Goal: Task Accomplishment & Management: Manage account settings

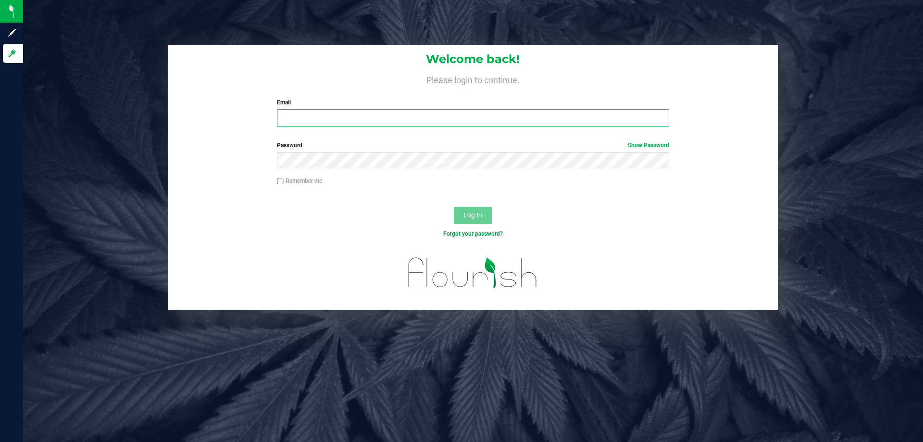
click at [308, 122] on input "Email" at bounding box center [473, 117] width 392 height 17
type input "[EMAIL_ADDRESS][DOMAIN_NAME]"
click at [454, 207] on button "Log In" at bounding box center [473, 215] width 38 height 17
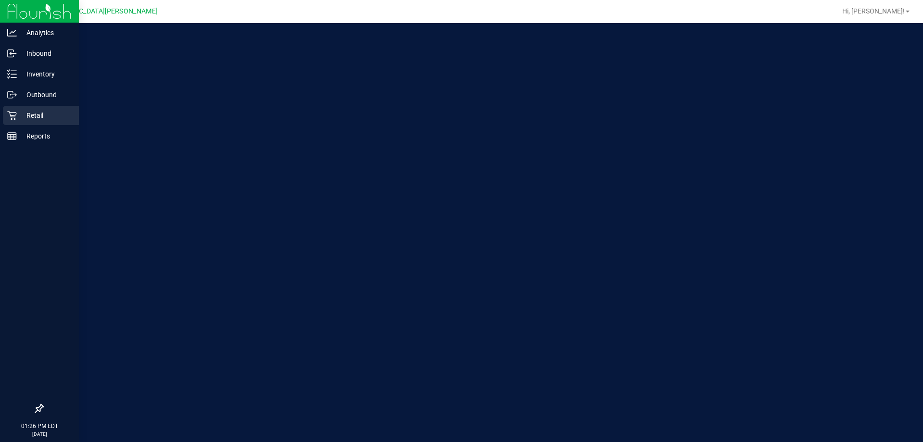
click at [3, 117] on div "Retail" at bounding box center [41, 115] width 76 height 19
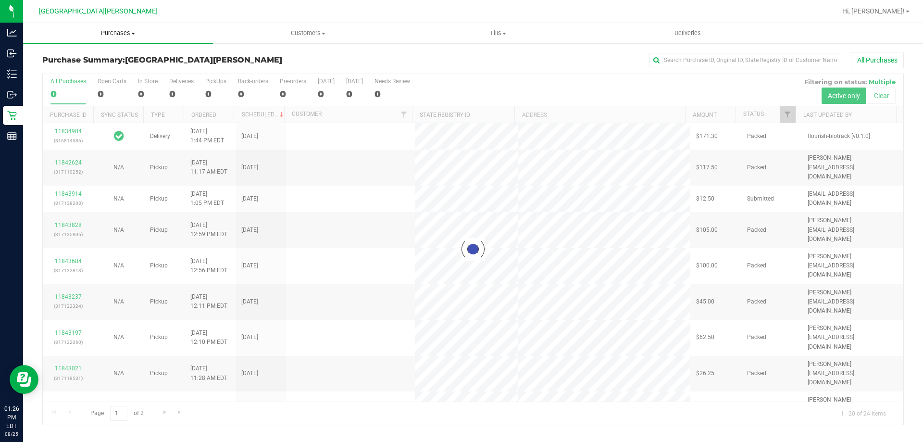
click at [119, 29] on span "Purchases" at bounding box center [118, 33] width 190 height 9
click at [99, 67] on li "Fulfillment" at bounding box center [118, 70] width 190 height 12
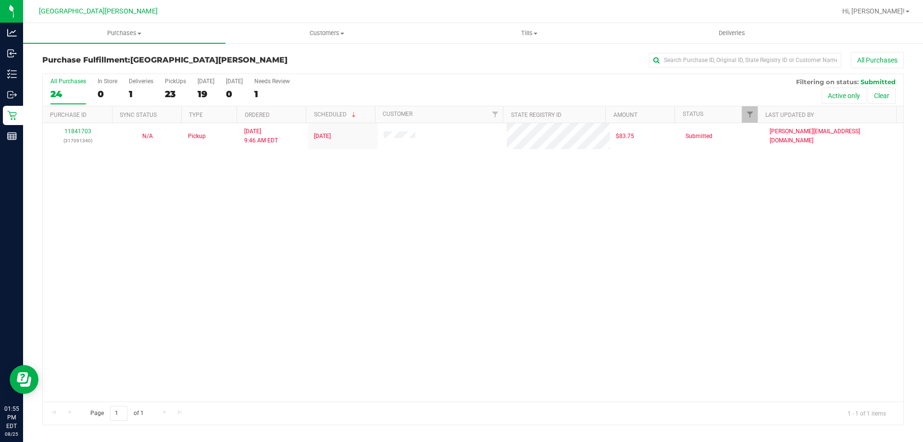
click at [163, 80] on div "All Purchases 24 In Store 0 Deliveries 1 PickUps 23 [DATE] 19 [DATE] 0 Needs Re…" at bounding box center [473, 78] width 860 height 8
click at [171, 86] on label "PickUps 23" at bounding box center [175, 91] width 21 height 26
click at [0, 0] on input "PickUps 23" at bounding box center [0, 0] width 0 height 0
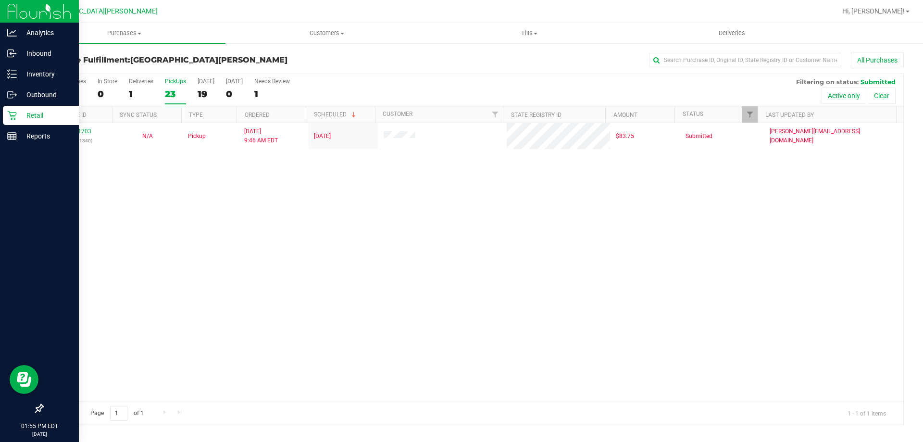
click at [9, 121] on div "Retail" at bounding box center [41, 115] width 76 height 19
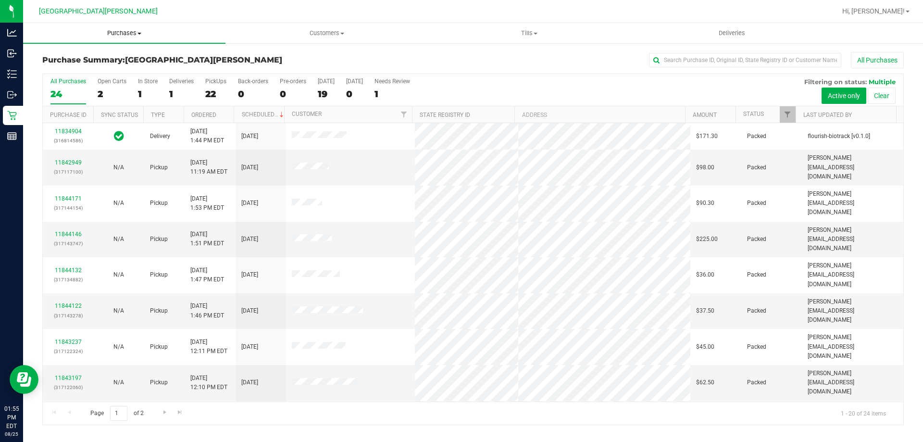
click at [139, 30] on span "Purchases" at bounding box center [124, 33] width 202 height 9
click at [94, 66] on li "Fulfillment" at bounding box center [124, 70] width 202 height 12
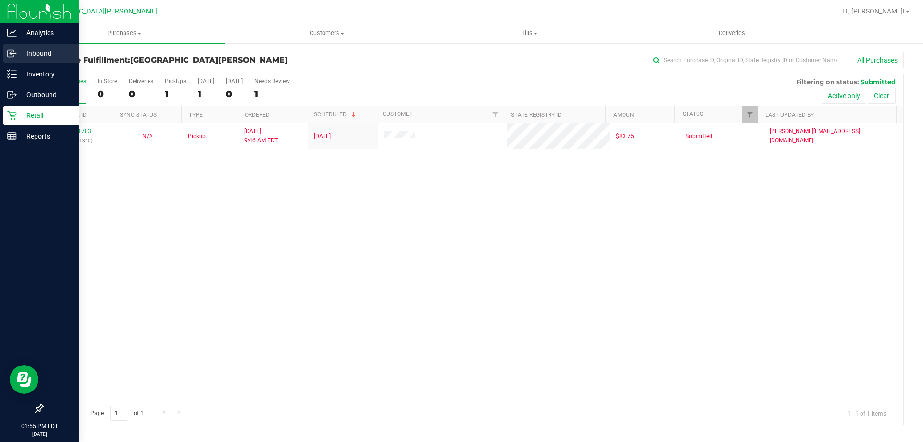
click at [49, 46] on div "Inbound" at bounding box center [41, 53] width 76 height 19
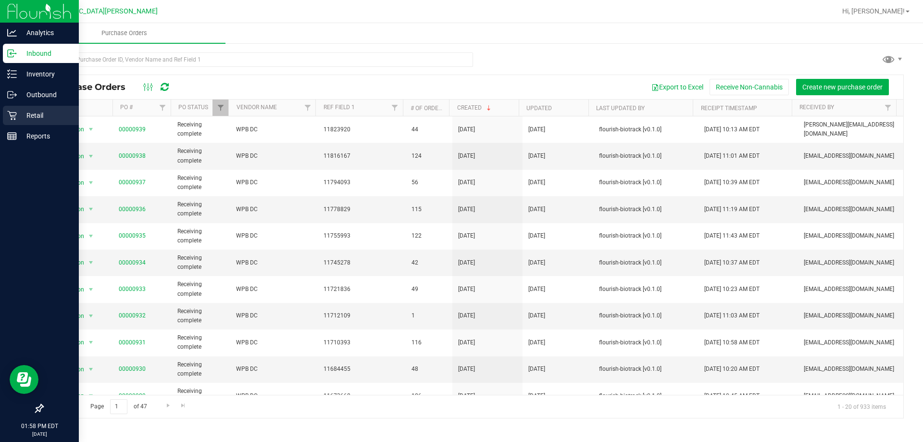
click at [19, 111] on p "Retail" at bounding box center [46, 116] width 58 height 12
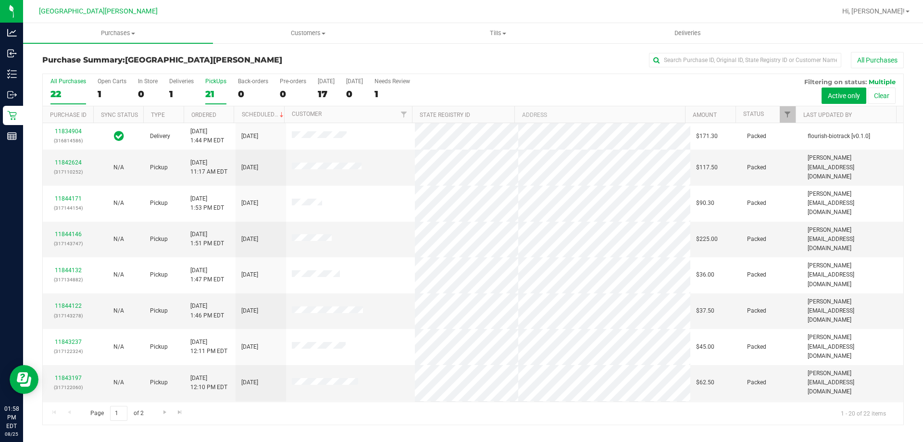
click at [212, 87] on label "PickUps 21" at bounding box center [215, 91] width 21 height 26
click at [0, 0] on input "PickUps 21" at bounding box center [0, 0] width 0 height 0
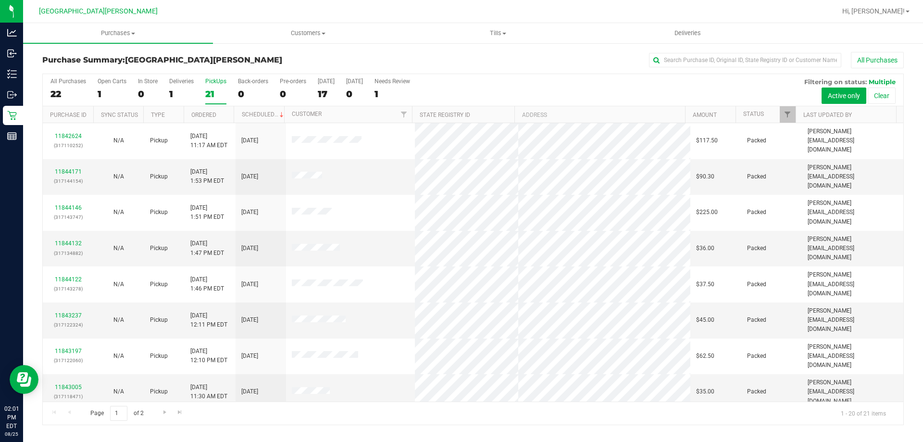
click at [214, 84] on div "PickUps" at bounding box center [215, 81] width 21 height 7
click at [0, 0] on input "PickUps 21" at bounding box center [0, 0] width 0 height 0
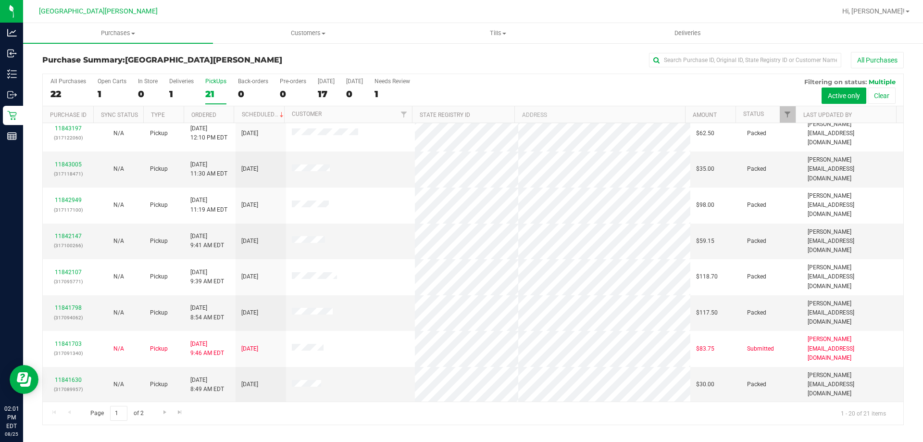
scroll to position [254, 0]
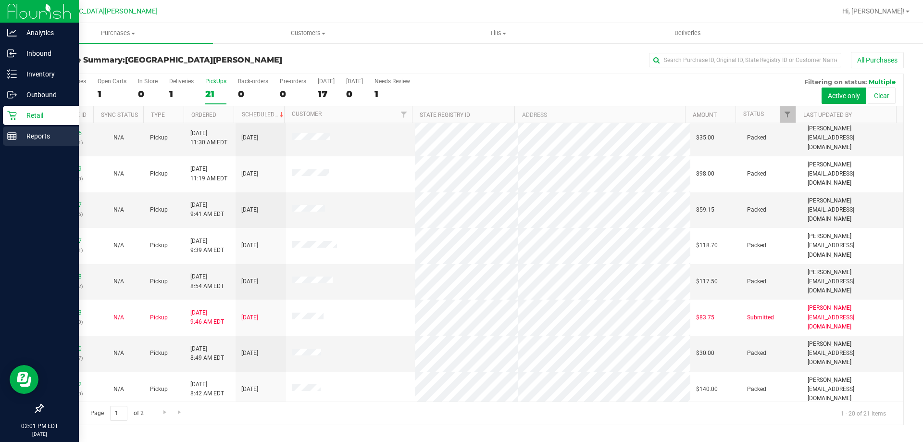
click at [7, 138] on icon at bounding box center [12, 136] width 10 height 10
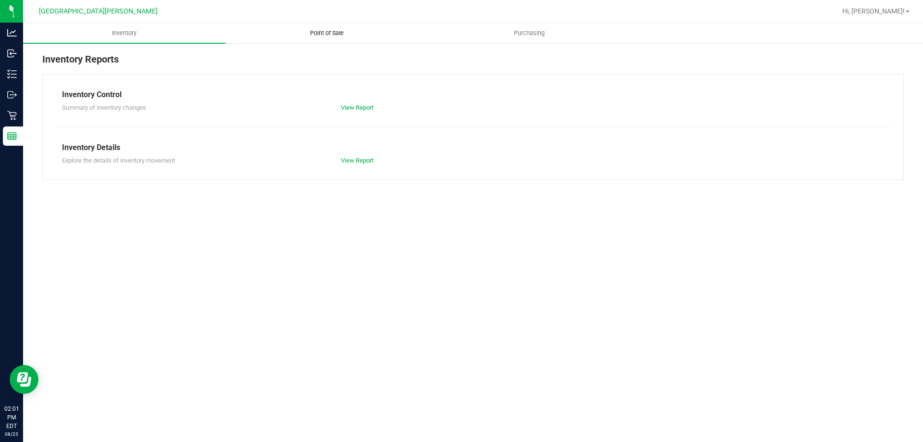
click at [323, 34] on span "Point of Sale" at bounding box center [327, 33] width 60 height 9
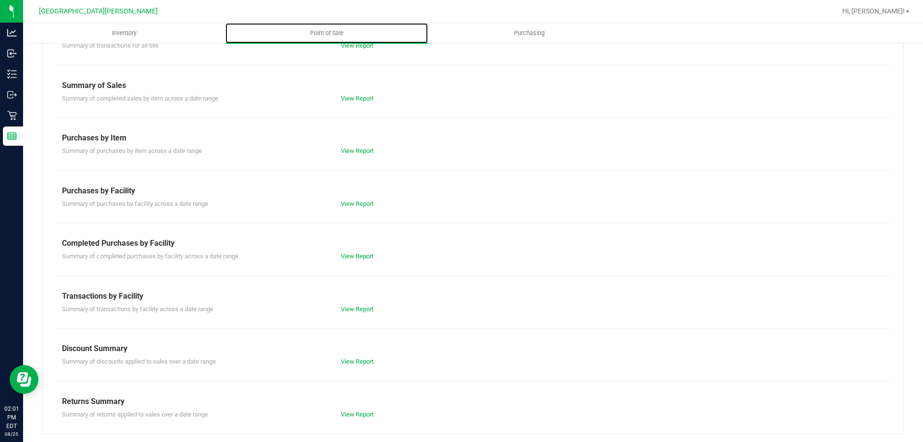
scroll to position [63, 0]
click at [360, 258] on link "View Report" at bounding box center [357, 254] width 33 height 7
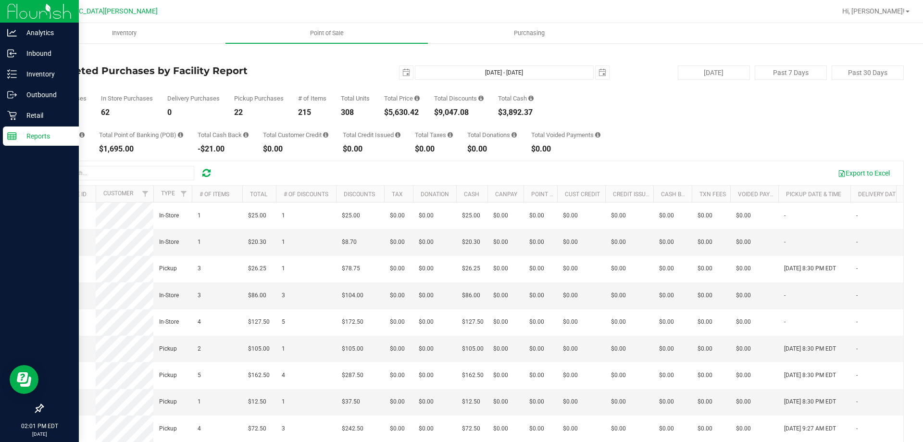
click at [0, 127] on link "Reports" at bounding box center [39, 136] width 79 height 21
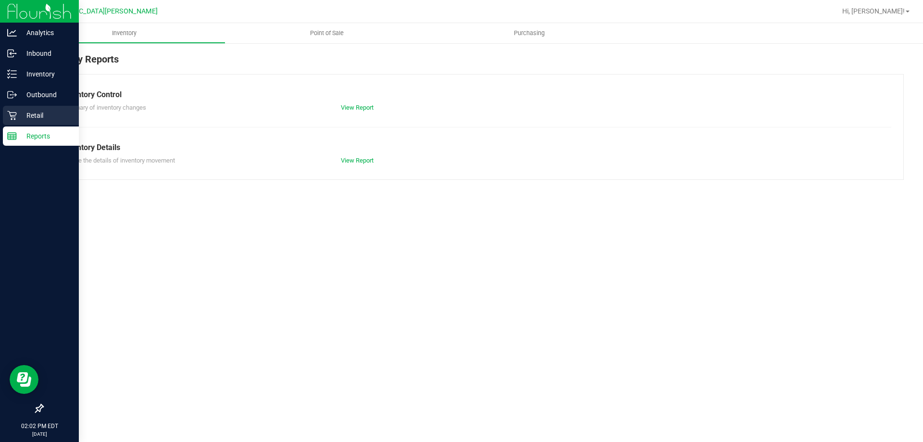
click at [51, 121] on div "Retail" at bounding box center [41, 115] width 76 height 19
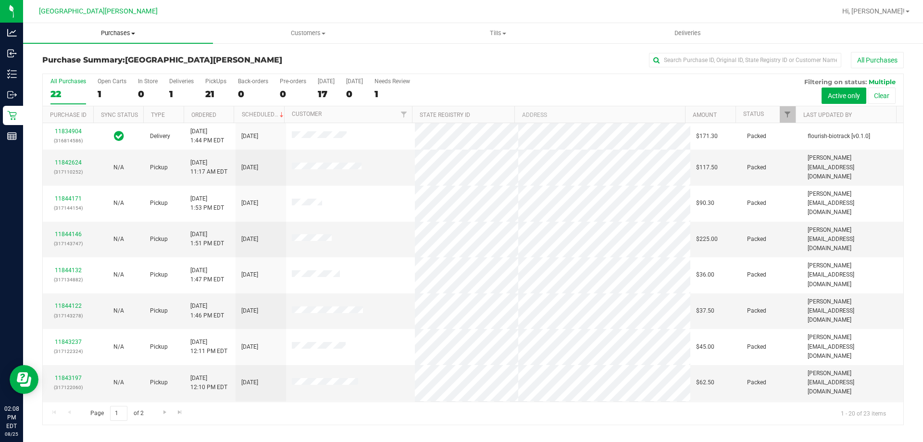
click at [111, 34] on span "Purchases" at bounding box center [118, 33] width 190 height 9
click at [86, 74] on li "Fulfillment" at bounding box center [118, 70] width 190 height 12
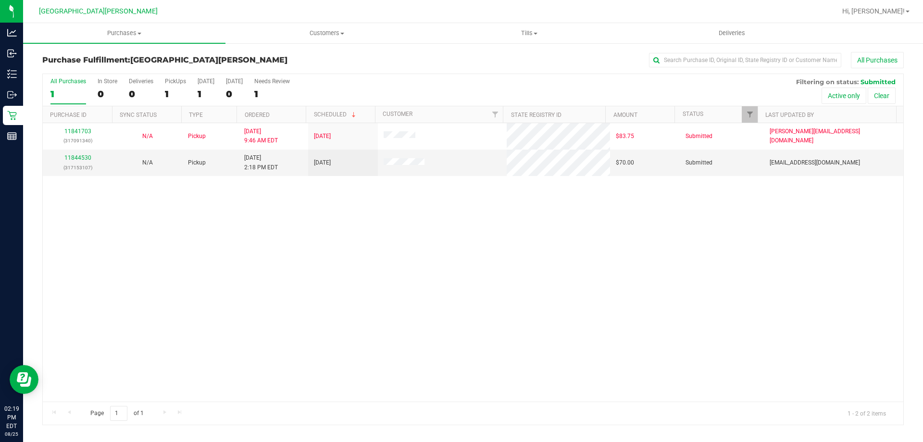
click at [231, 249] on div "11841703 (317091340) N/A Pickup [DATE] 9:46 AM EDT 8/25/2025 $83.75 Submitted […" at bounding box center [473, 262] width 860 height 278
click at [125, 31] on span "Purchases" at bounding box center [124, 33] width 202 height 9
click at [59, 68] on span "Fulfillment" at bounding box center [53, 69] width 60 height 8
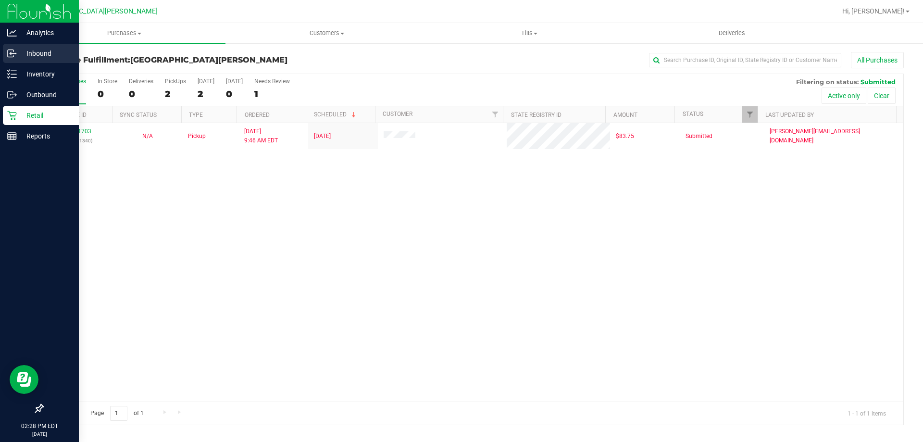
click at [43, 53] on p "Inbound" at bounding box center [46, 54] width 58 height 12
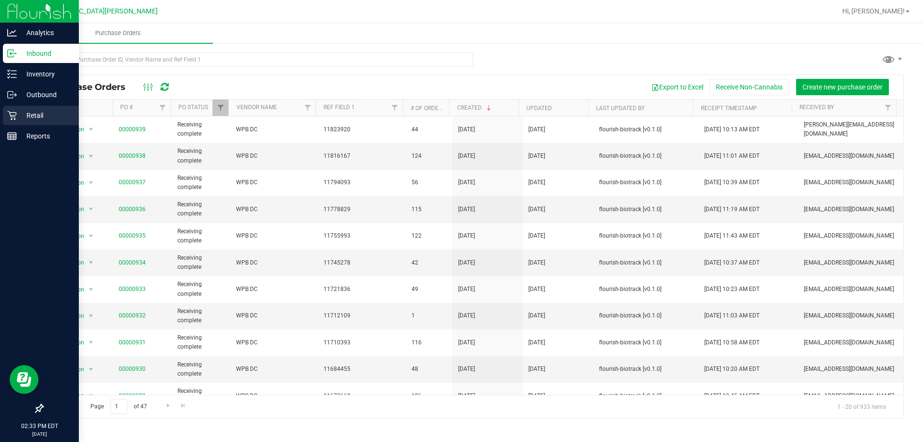
click at [9, 122] on div "Retail" at bounding box center [41, 115] width 76 height 19
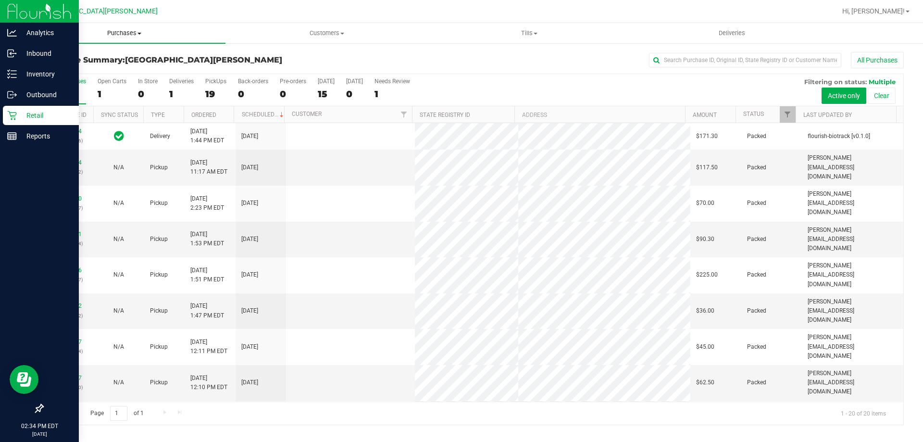
click at [126, 30] on span "Purchases" at bounding box center [124, 33] width 202 height 9
click at [89, 71] on li "Fulfillment" at bounding box center [124, 70] width 202 height 12
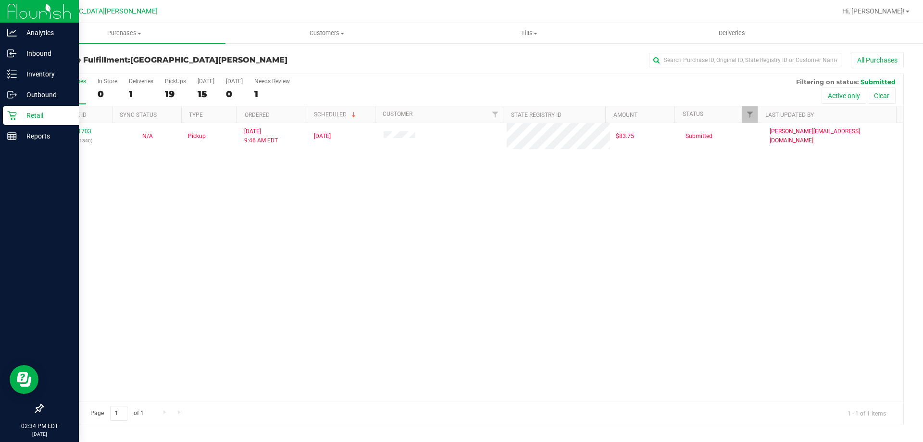
click at [201, 326] on div "11841703 (317091340) N/A Pickup [DATE] 9:46 AM EDT 8/25/2025 $83.75 Submitted […" at bounding box center [473, 262] width 860 height 278
click at [19, 137] on p "Reports" at bounding box center [46, 136] width 58 height 12
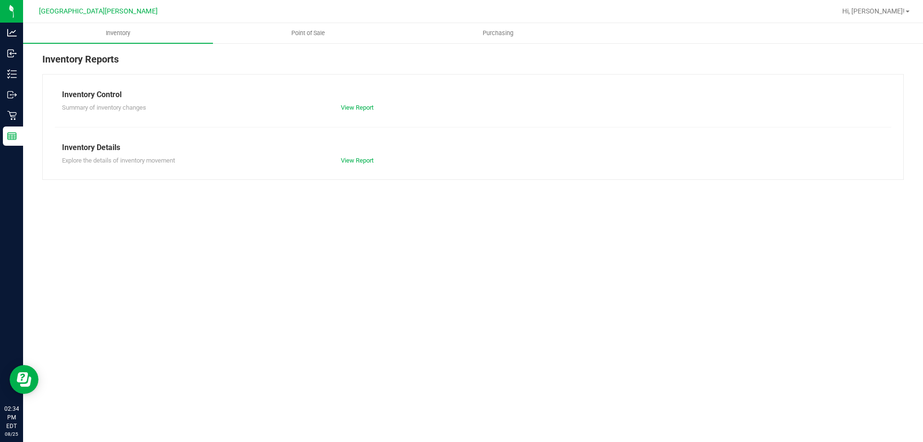
click at [310, 18] on div at bounding box center [504, 11] width 664 height 19
click at [302, 34] on span "Point of Sale" at bounding box center [308, 33] width 60 height 9
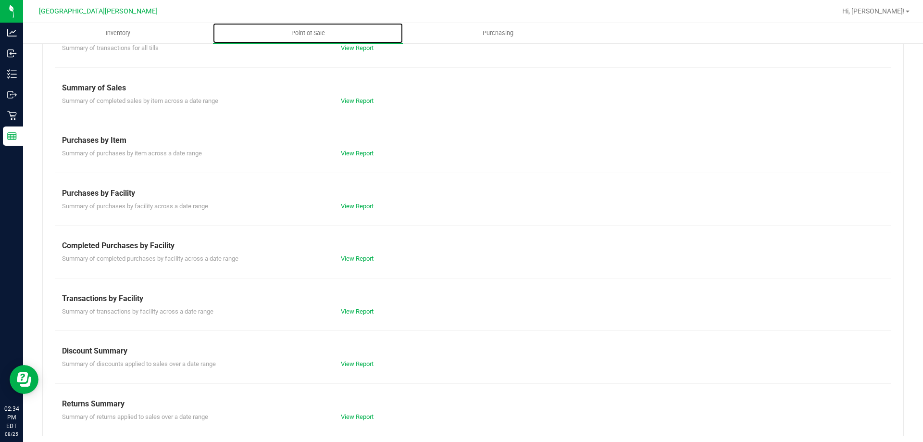
scroll to position [63, 0]
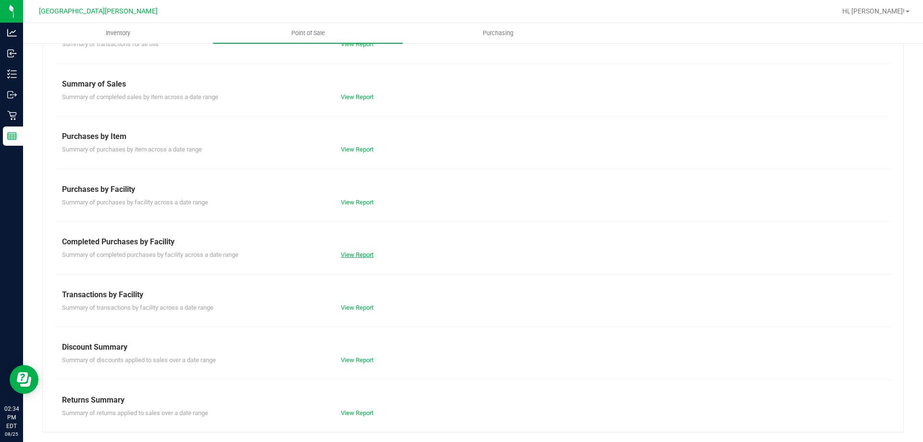
click at [368, 251] on link "View Report" at bounding box center [357, 254] width 33 height 7
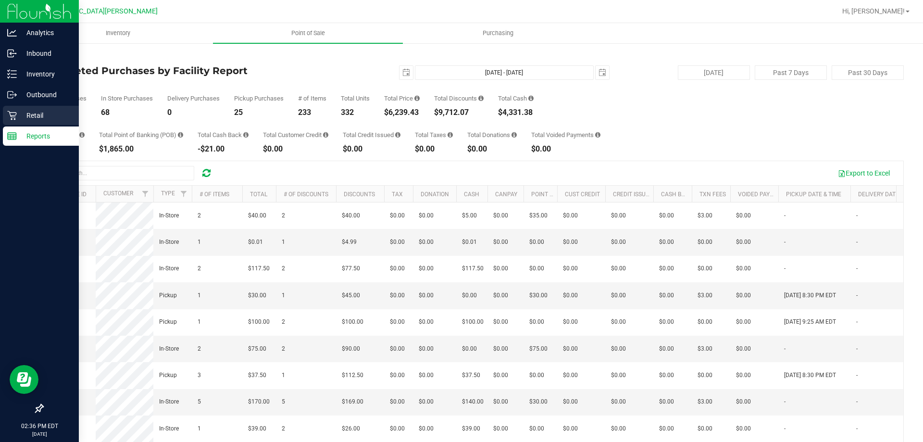
click at [32, 121] on p "Retail" at bounding box center [46, 116] width 58 height 12
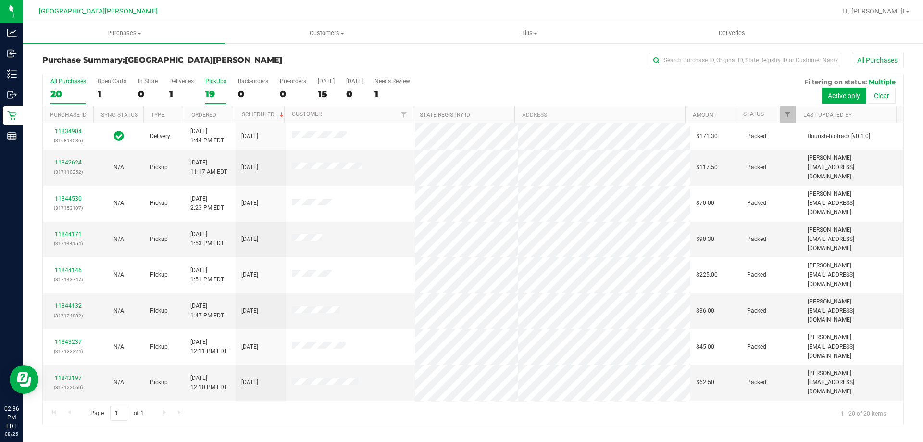
click at [211, 90] on div "19" at bounding box center [215, 93] width 21 height 11
click at [0, 0] on input "PickUps 19" at bounding box center [0, 0] width 0 height 0
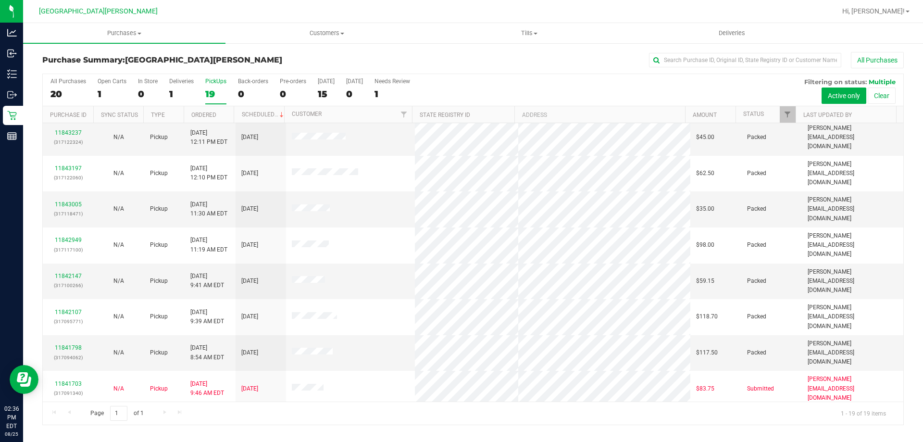
scroll to position [227, 0]
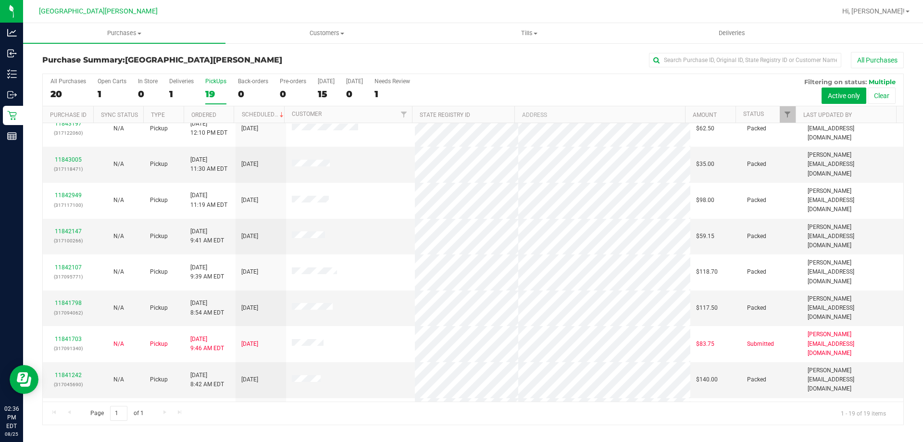
click at [67, 434] on td "11839778" at bounding box center [68, 447] width 50 height 26
click at [67, 441] on div "11839778" at bounding box center [68, 446] width 39 height 9
click at [68, 441] on link "11839778" at bounding box center [68, 446] width 27 height 7
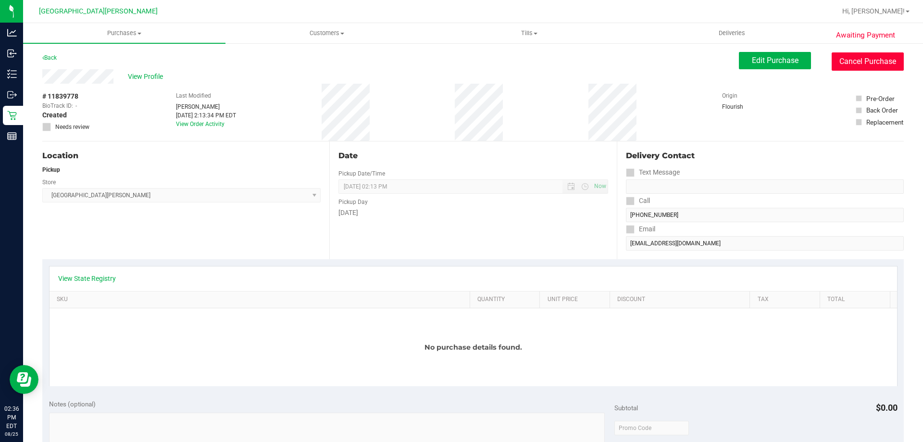
click at [861, 57] on button "Cancel Purchase" at bounding box center [868, 61] width 72 height 18
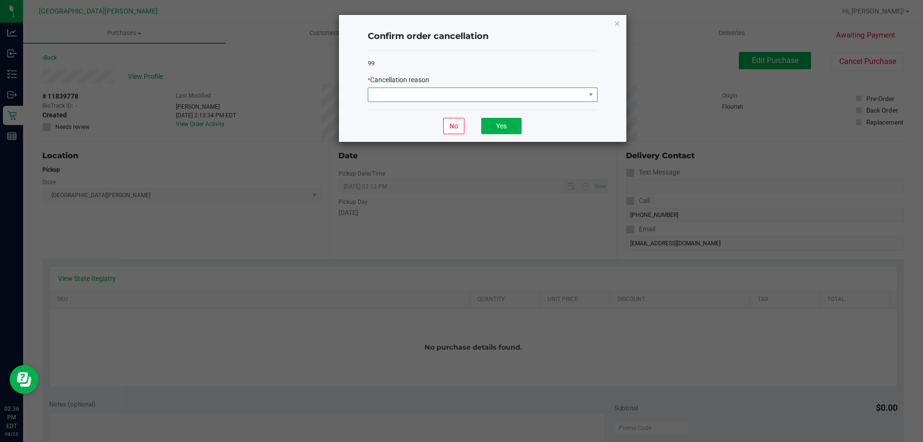
click at [426, 96] on span at bounding box center [476, 94] width 217 height 13
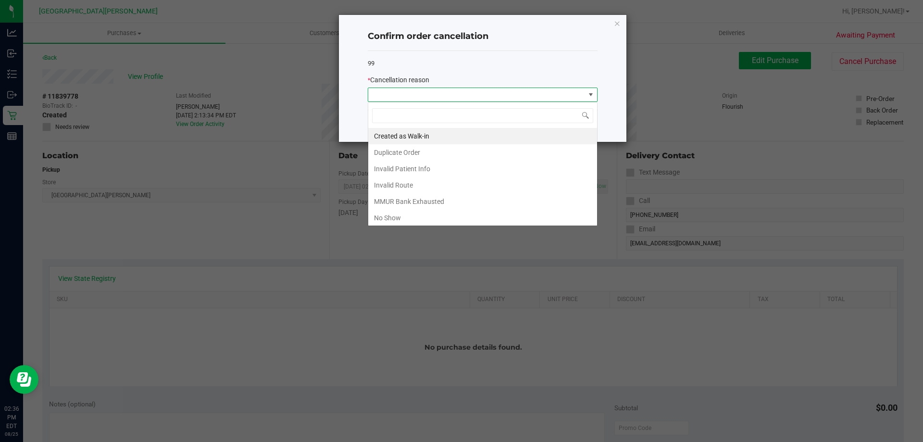
scroll to position [14, 230]
click at [409, 152] on li "Duplicate Order" at bounding box center [482, 152] width 229 height 16
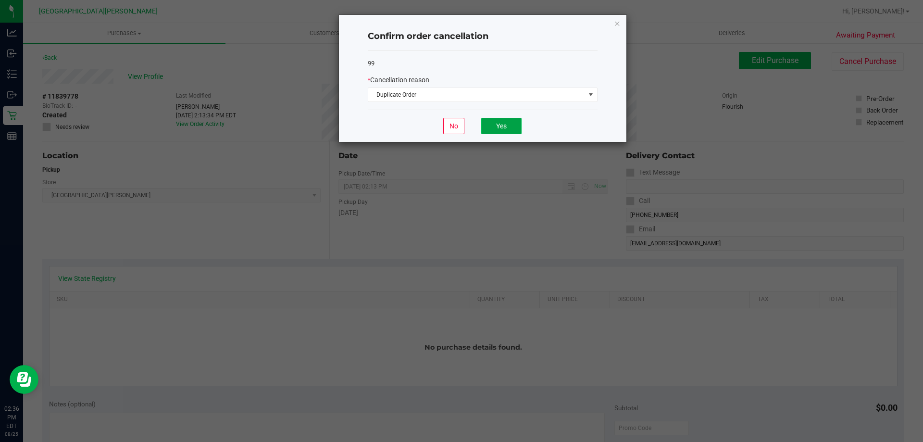
click at [492, 125] on button "Yes" at bounding box center [501, 126] width 40 height 16
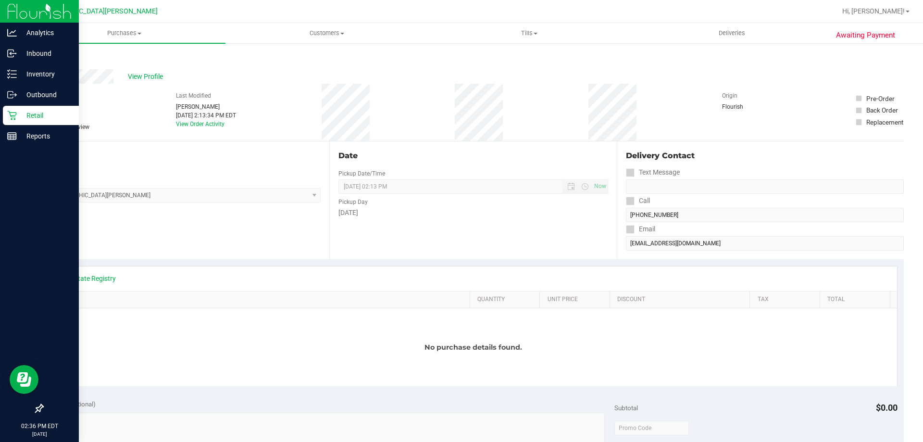
click at [0, 114] on link "Retail" at bounding box center [39, 116] width 79 height 21
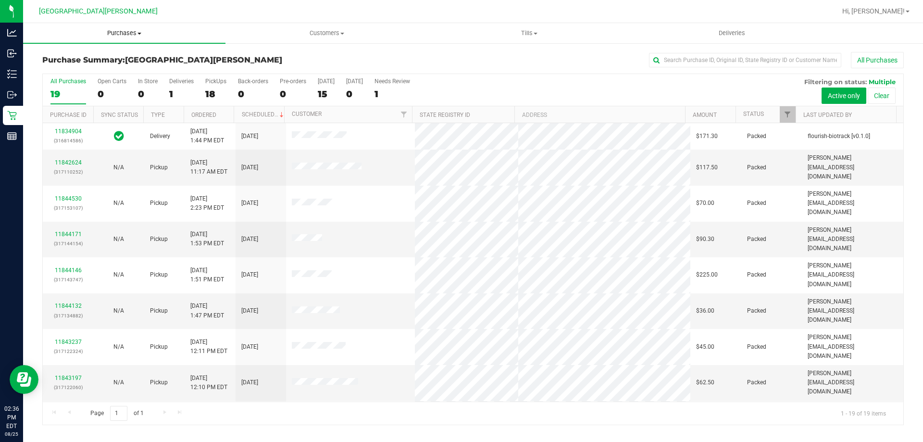
click at [122, 31] on span "Purchases" at bounding box center [124, 33] width 202 height 9
click at [85, 73] on li "Fulfillment" at bounding box center [124, 70] width 202 height 12
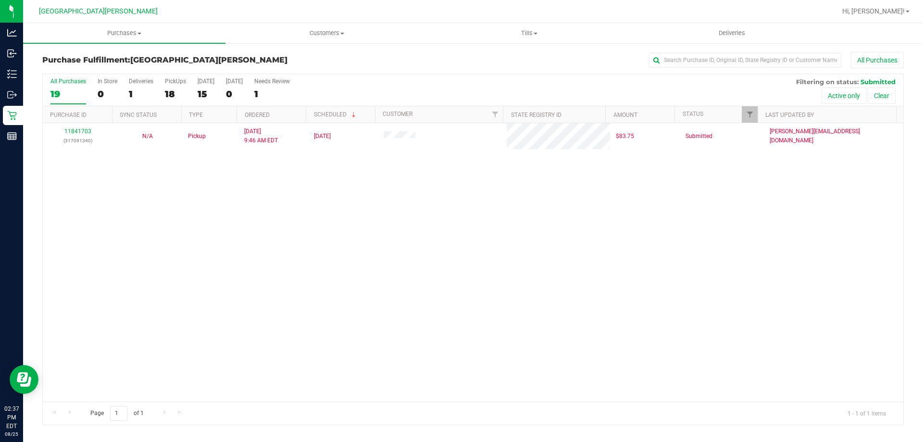
click at [197, 277] on div "11841703 (317091340) N/A Pickup [DATE] 9:46 AM EDT 8/25/2025 $83.75 Submitted […" at bounding box center [473, 262] width 860 height 278
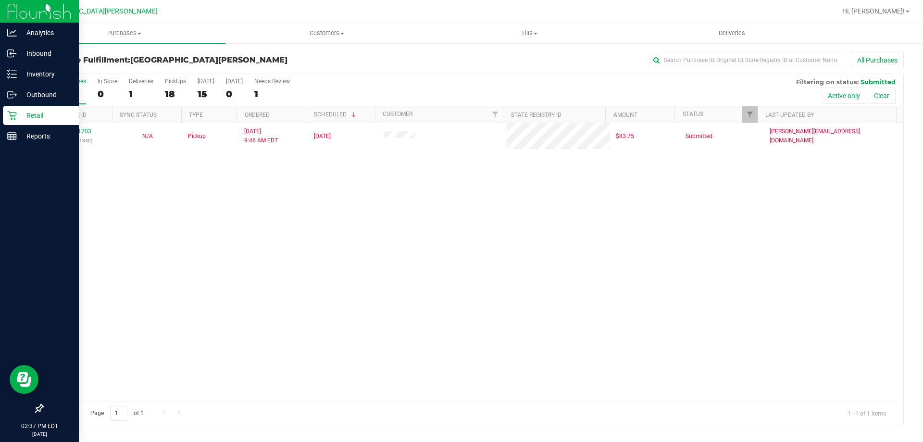
click at [7, 118] on icon at bounding box center [12, 116] width 10 height 10
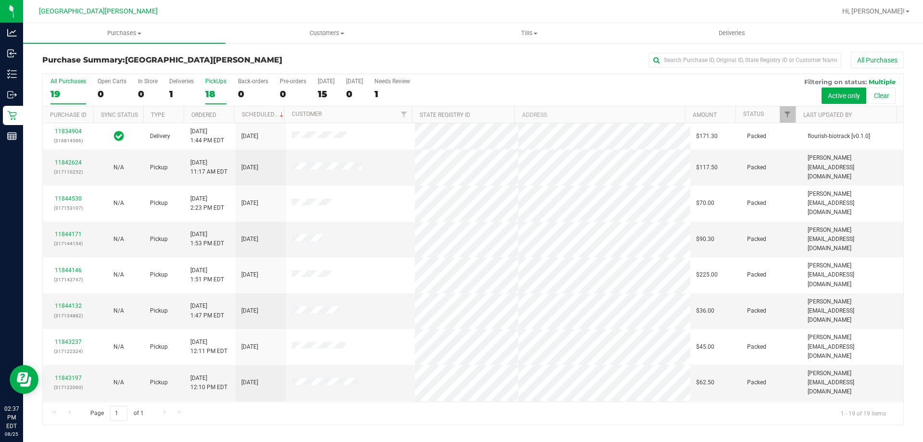
click at [217, 91] on div "18" at bounding box center [215, 93] width 21 height 11
click at [0, 0] on input "PickUps 18" at bounding box center [0, 0] width 0 height 0
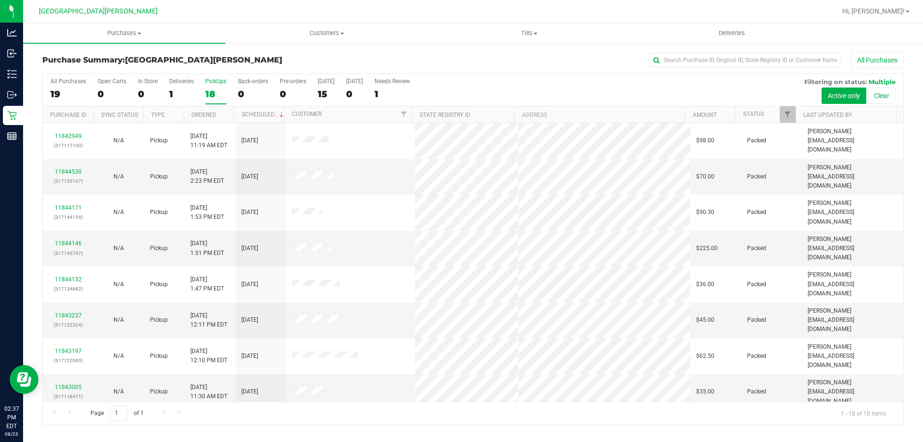
click at [211, 86] on label "PickUps 18" at bounding box center [215, 91] width 21 height 26
click at [0, 0] on input "PickUps 18" at bounding box center [0, 0] width 0 height 0
click at [219, 95] on div "18" at bounding box center [215, 93] width 21 height 11
click at [0, 0] on input "PickUps 18" at bounding box center [0, 0] width 0 height 0
click at [219, 95] on div "18" at bounding box center [215, 93] width 21 height 11
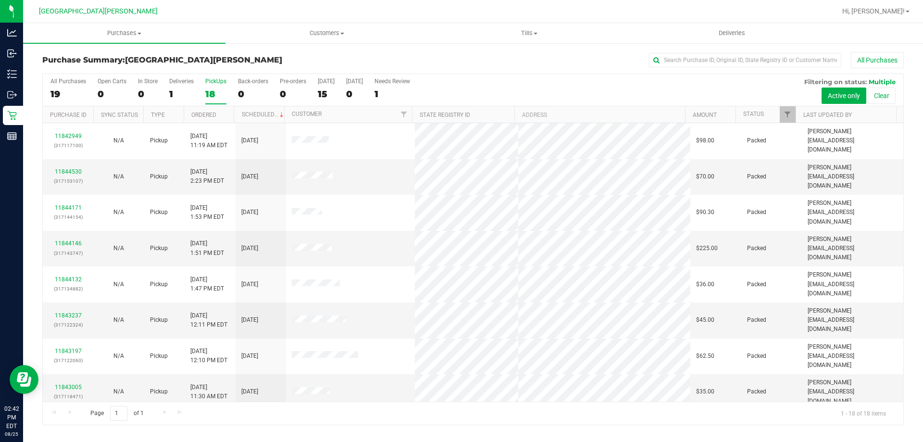
click at [0, 0] on input "PickUps 18" at bounding box center [0, 0] width 0 height 0
click at [219, 95] on div "18" at bounding box center [215, 93] width 21 height 11
click at [0, 0] on input "PickUps 18" at bounding box center [0, 0] width 0 height 0
click at [219, 95] on div "18" at bounding box center [215, 93] width 21 height 11
click at [0, 0] on input "PickUps 18" at bounding box center [0, 0] width 0 height 0
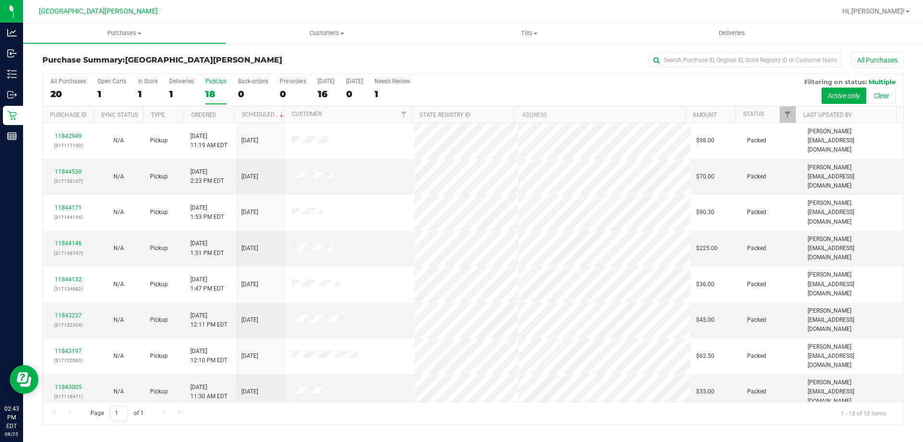
click at [234, 8] on div at bounding box center [504, 11] width 664 height 19
click at [217, 89] on div "18" at bounding box center [215, 93] width 21 height 11
click at [0, 0] on input "PickUps 18" at bounding box center [0, 0] width 0 height 0
click at [243, 9] on div at bounding box center [504, 11] width 664 height 19
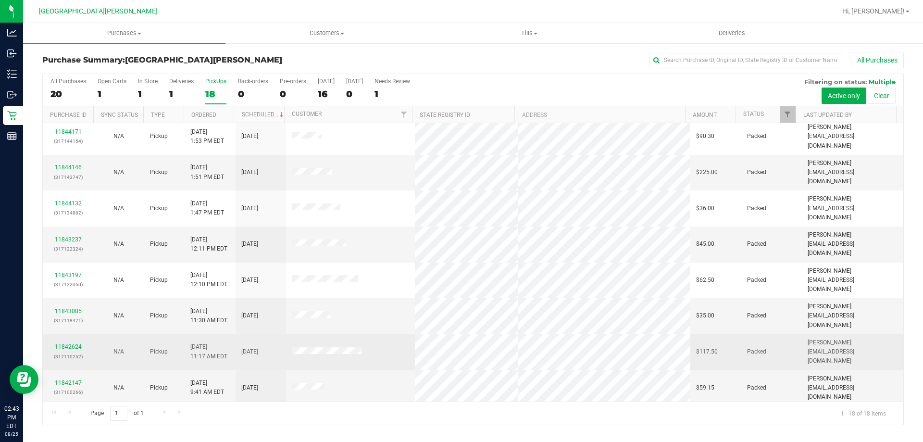
scroll to position [200, 0]
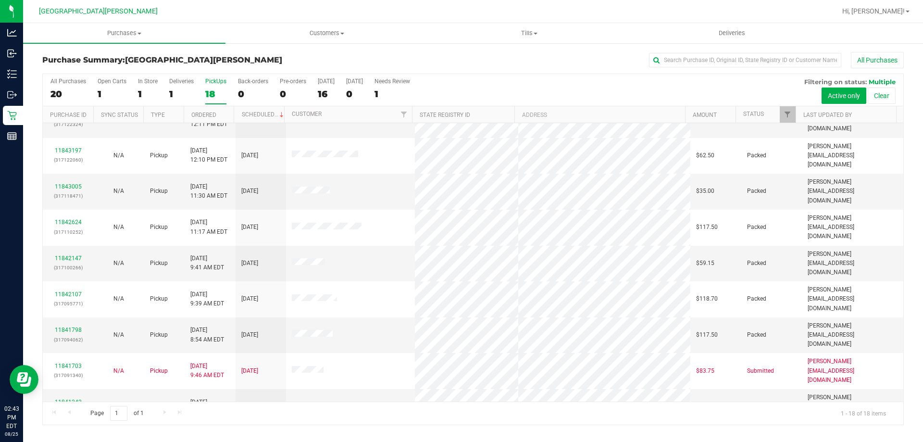
click at [254, 9] on div at bounding box center [504, 11] width 664 height 19
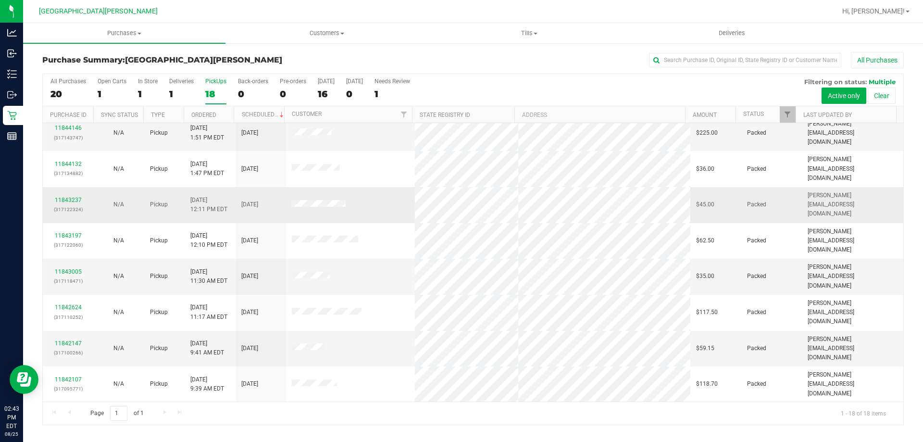
scroll to position [0, 0]
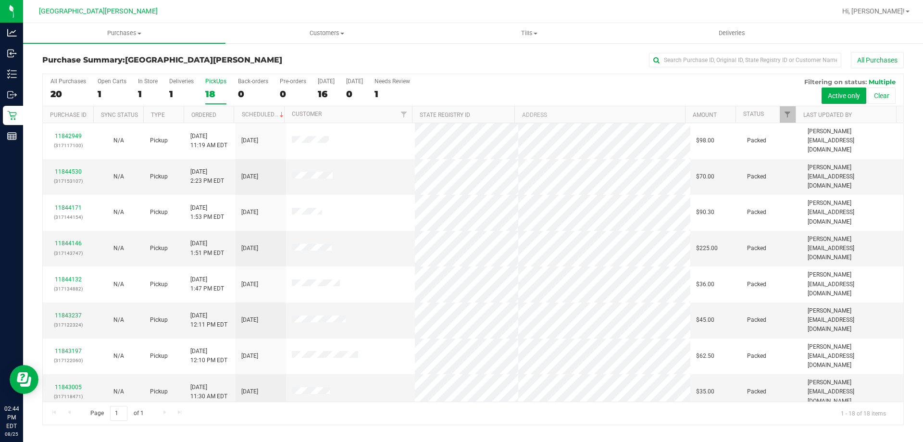
click at [219, 94] on div "18" at bounding box center [215, 93] width 21 height 11
click at [0, 0] on input "PickUps 18" at bounding box center [0, 0] width 0 height 0
click at [211, 82] on div "PickUps" at bounding box center [215, 81] width 21 height 7
click at [0, 0] on input "PickUps 18" at bounding box center [0, 0] width 0 height 0
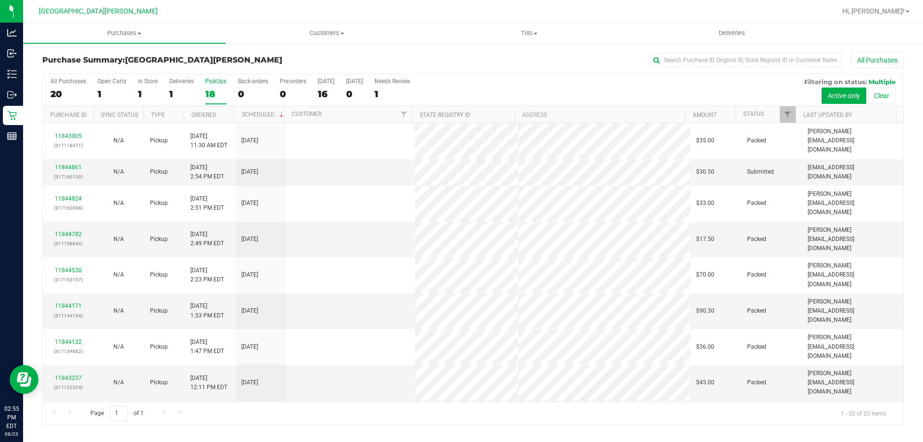
click at [209, 93] on div "18" at bounding box center [215, 93] width 21 height 11
click at [0, 0] on input "PickUps 18" at bounding box center [0, 0] width 0 height 0
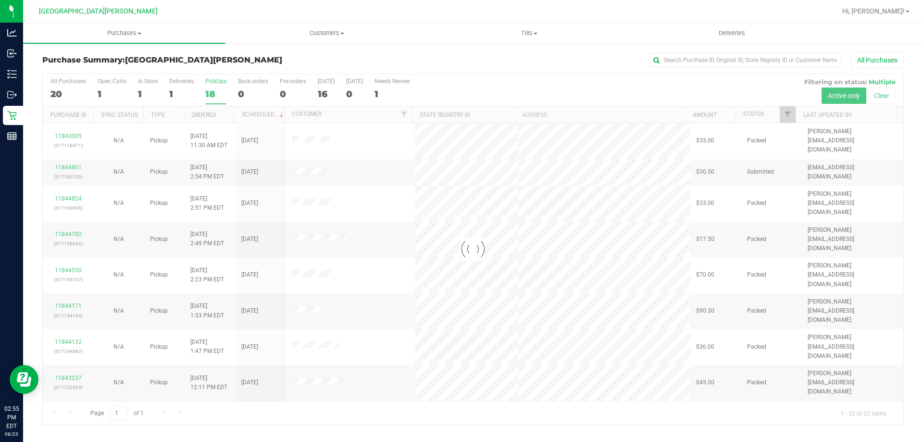
click at [209, 93] on div at bounding box center [473, 249] width 860 height 350
click at [124, 34] on span "Purchases" at bounding box center [124, 33] width 202 height 9
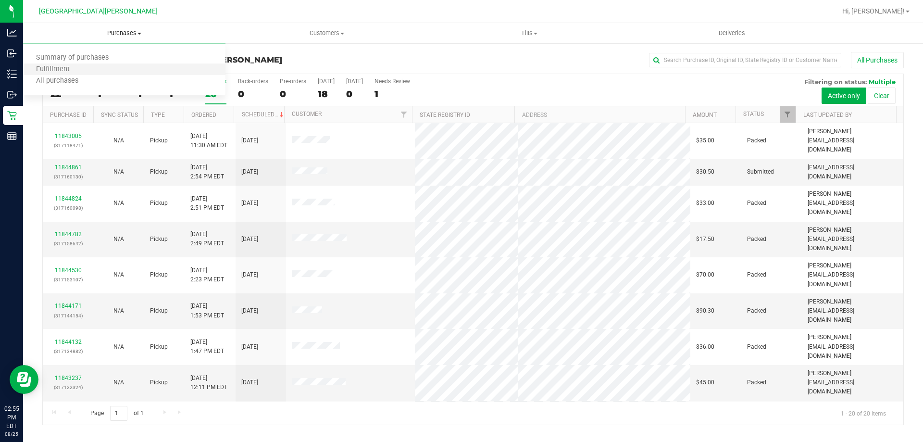
click at [98, 70] on li "Fulfillment" at bounding box center [124, 70] width 202 height 12
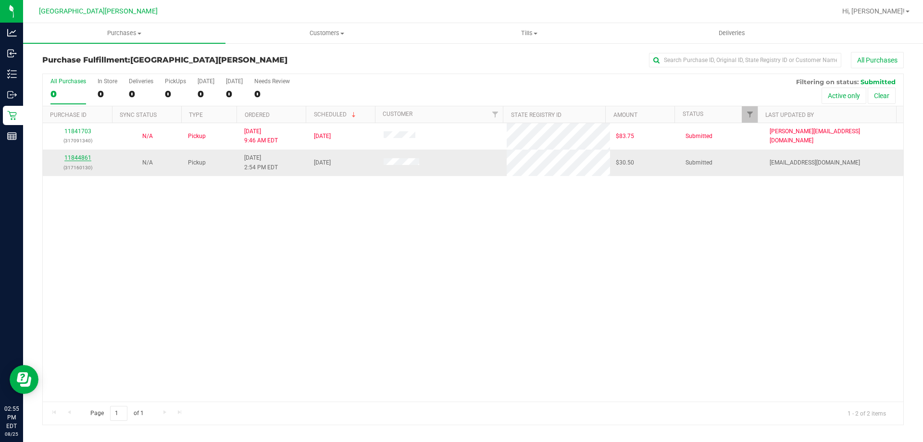
click at [70, 157] on link "11844861" at bounding box center [77, 157] width 27 height 7
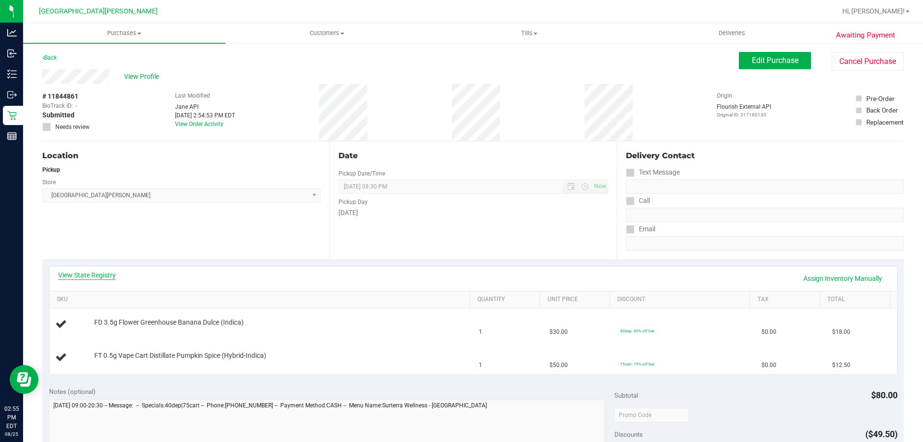
click at [80, 273] on link "View State Registry" at bounding box center [87, 275] width 58 height 10
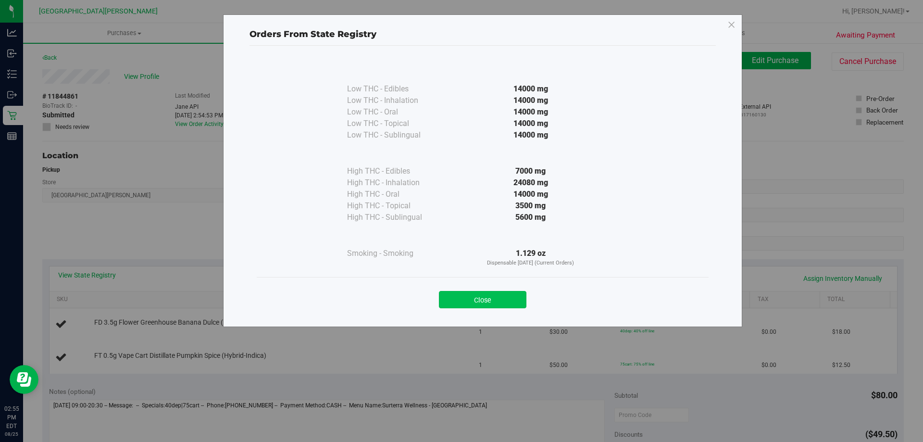
click at [509, 300] on button "Close" at bounding box center [482, 299] width 87 height 17
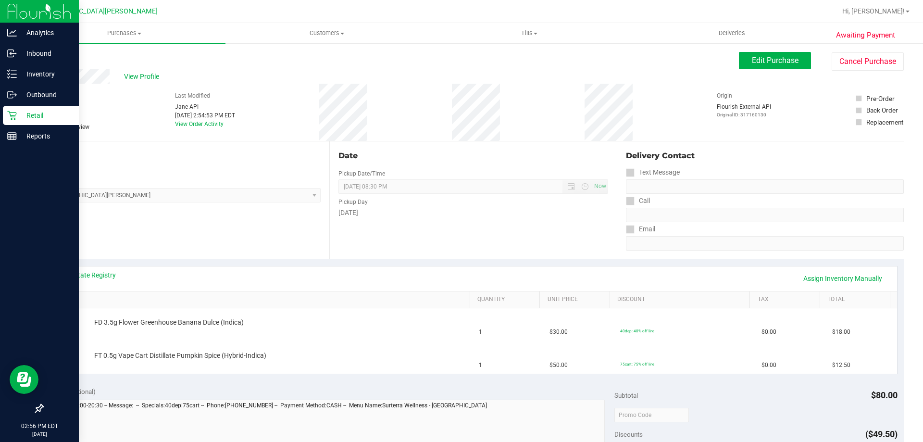
click at [23, 116] on p "Retail" at bounding box center [46, 116] width 58 height 12
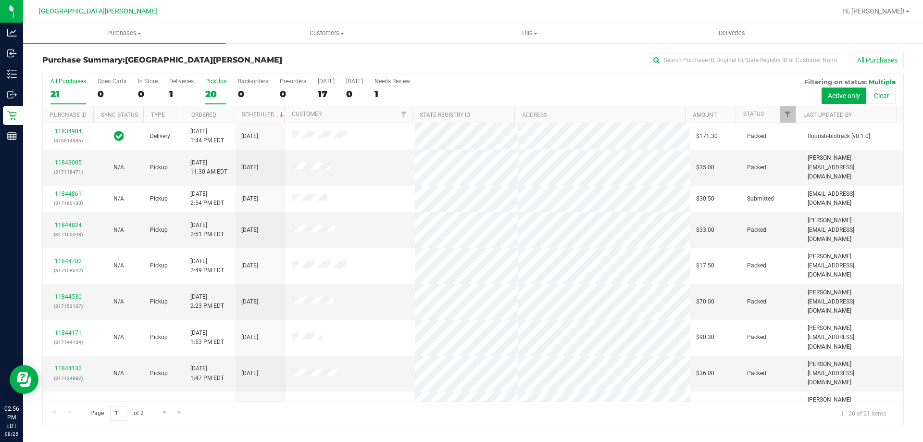
click at [214, 89] on div "20" at bounding box center [215, 93] width 21 height 11
click at [0, 0] on input "PickUps 20" at bounding box center [0, 0] width 0 height 0
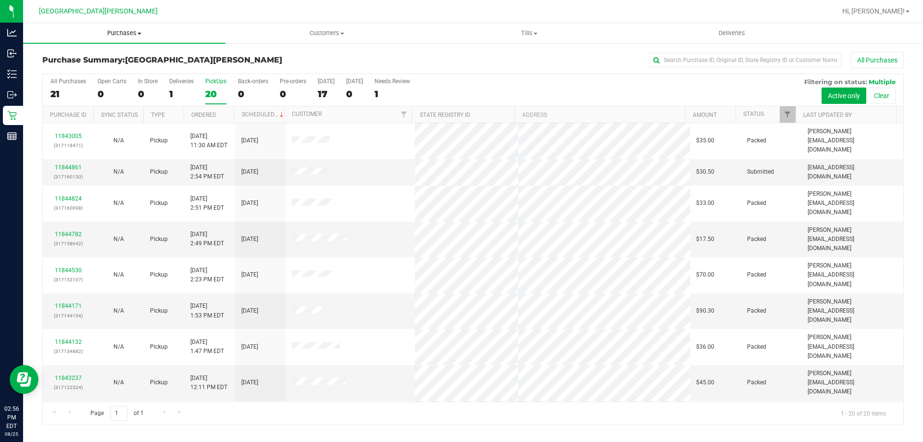
click at [129, 30] on span "Purchases" at bounding box center [124, 33] width 202 height 9
click at [92, 67] on li "Fulfillment" at bounding box center [124, 70] width 202 height 12
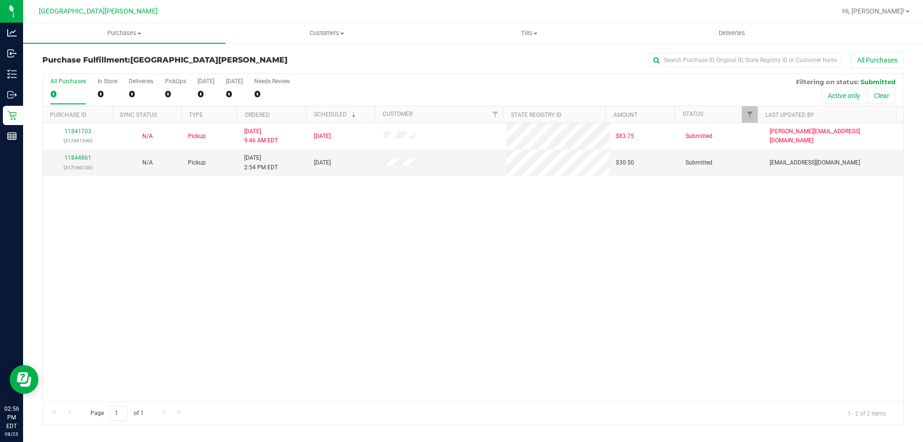
click at [150, 291] on div "11841703 (317091340) N/A Pickup [DATE] 9:46 AM EDT 8/25/2025 $83.75 Submitted […" at bounding box center [473, 262] width 860 height 278
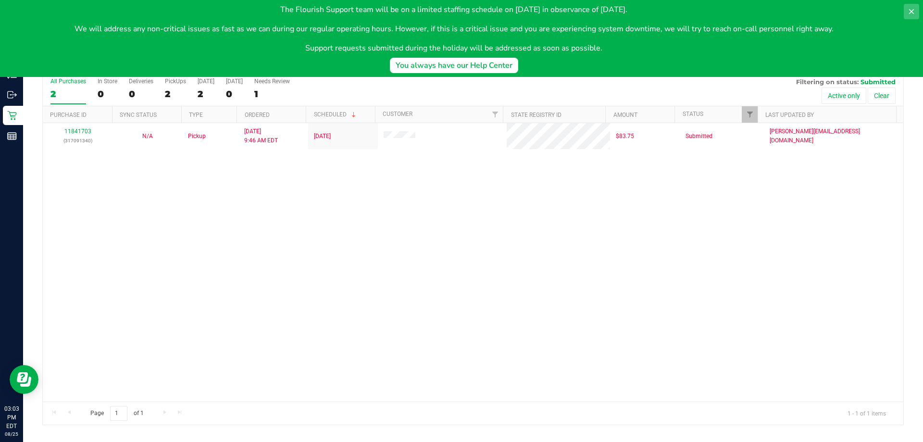
click at [908, 10] on icon at bounding box center [911, 12] width 8 height 8
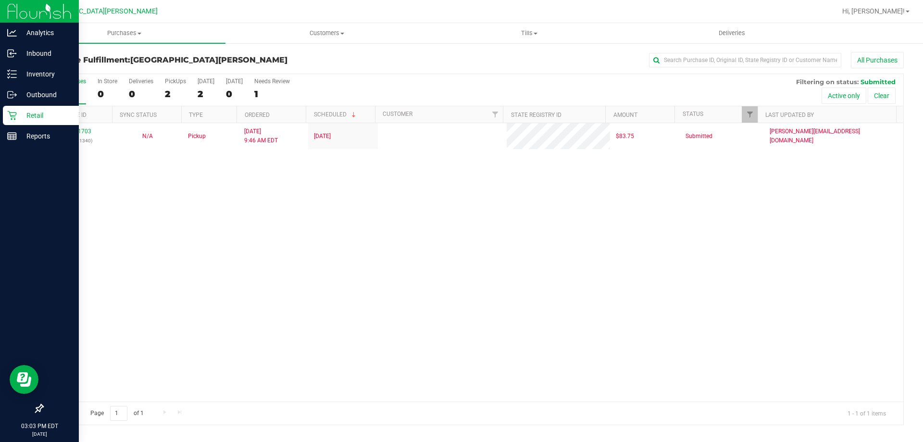
click at [5, 122] on div "Retail" at bounding box center [41, 115] width 76 height 19
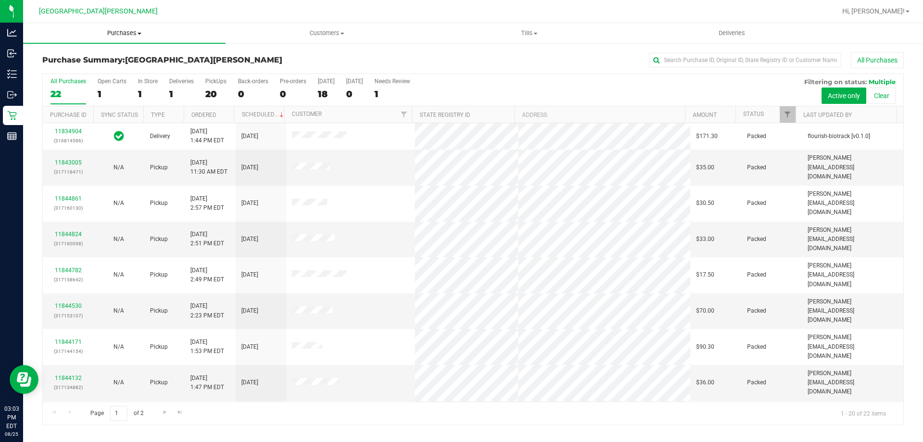
click at [135, 30] on span "Purchases" at bounding box center [124, 33] width 202 height 9
click at [65, 66] on span "Fulfillment" at bounding box center [53, 69] width 60 height 8
